Goal: Information Seeking & Learning: Learn about a topic

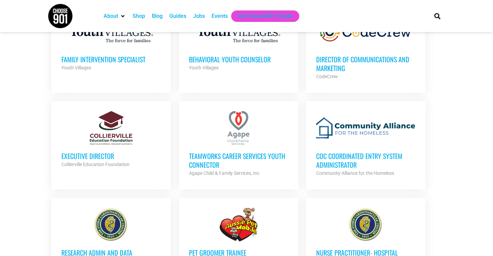
scroll to position [504, 0]
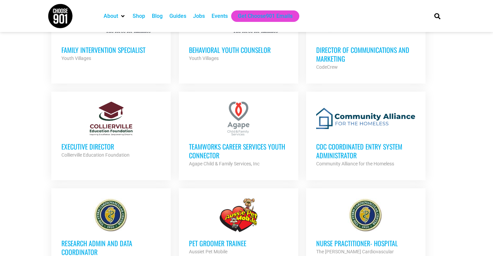
click at [86, 149] on h3 "Executive Director" at bounding box center [110, 146] width 99 height 9
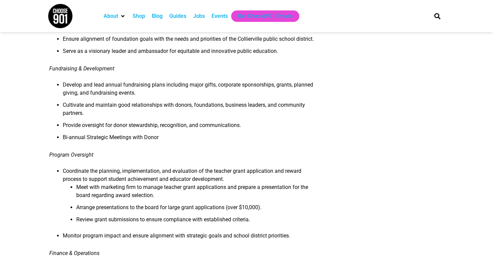
scroll to position [187, 0]
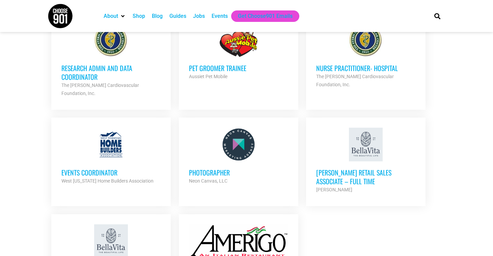
scroll to position [680, 0]
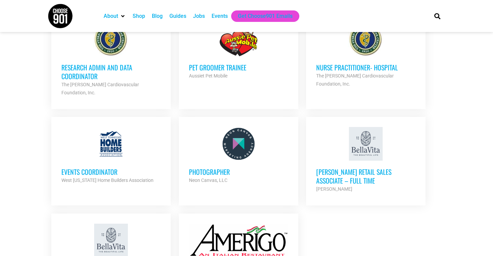
click at [111, 168] on h3 "Events Coordinator" at bounding box center [110, 172] width 99 height 9
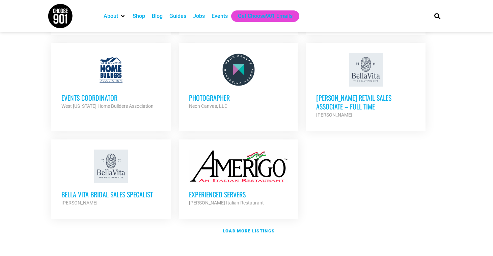
scroll to position [763, 0]
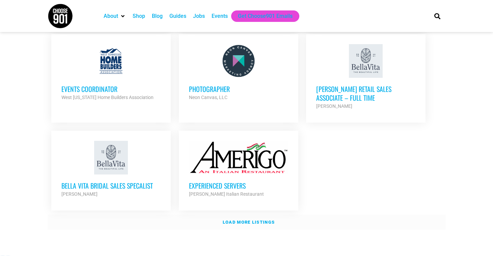
click at [235, 220] on strong "Load more listings" at bounding box center [249, 222] width 52 height 5
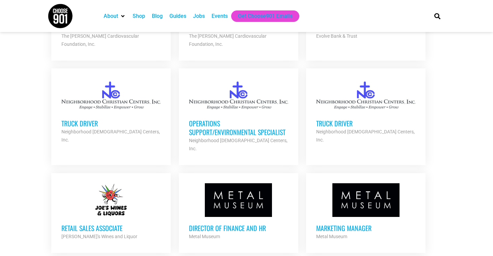
scroll to position [1144, 0]
